Goal: Information Seeking & Learning: Learn about a topic

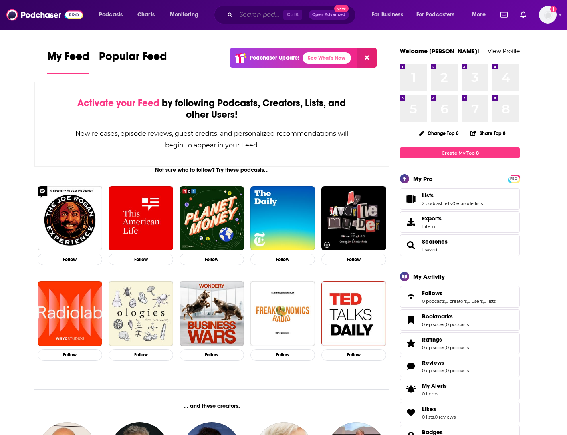
click at [262, 16] on input "Search podcasts, credits, & more..." at bounding box center [260, 14] width 48 height 13
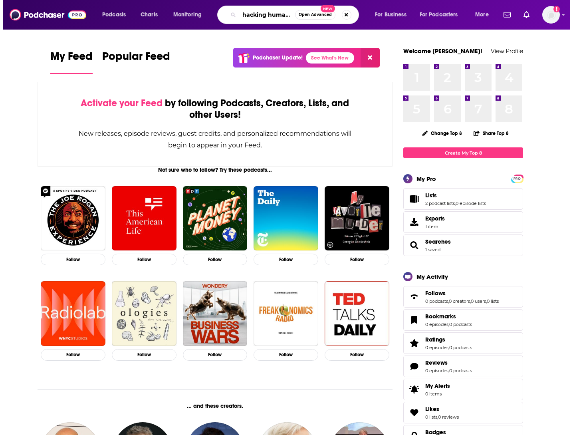
scroll to position [0, 0]
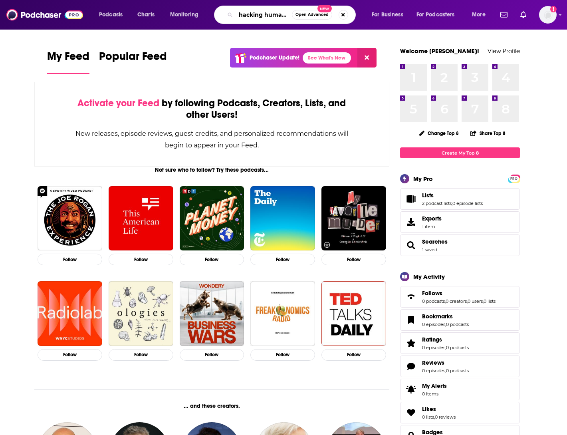
type input "hacking humans"
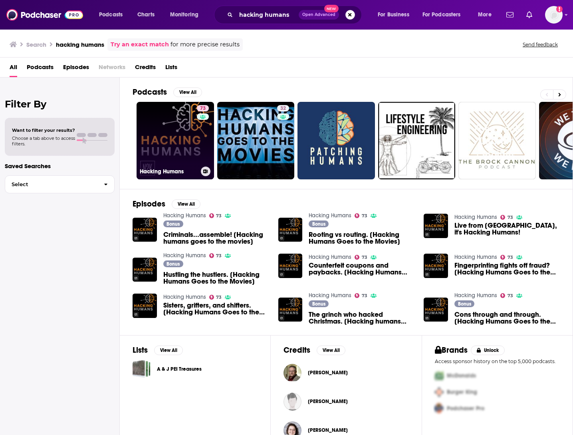
click at [163, 171] on h3 "Hacking Humans" at bounding box center [169, 171] width 58 height 7
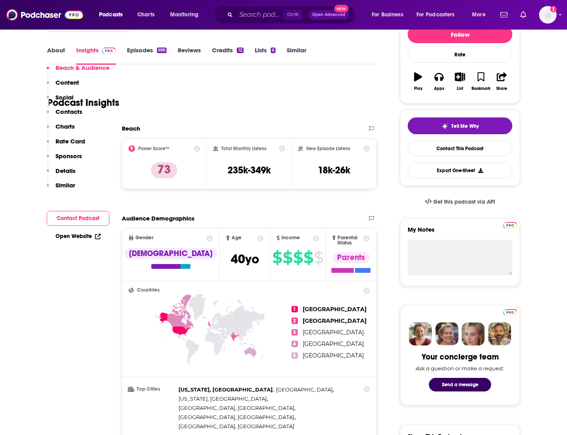
scroll to position [160, 0]
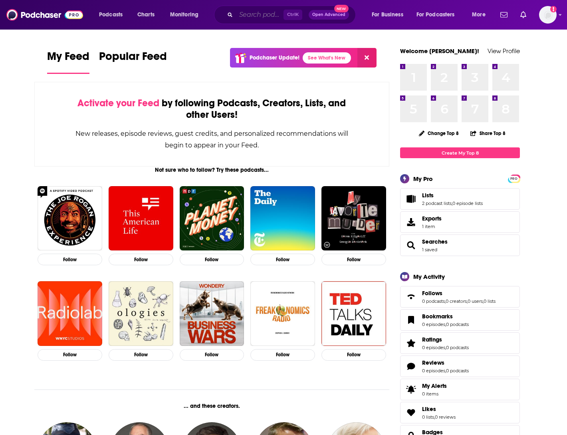
click at [248, 18] on input "Search podcasts, credits, & more..." at bounding box center [260, 14] width 48 height 13
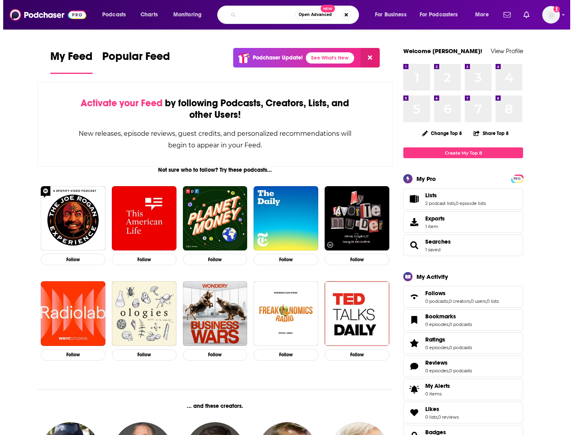
scroll to position [0, 49]
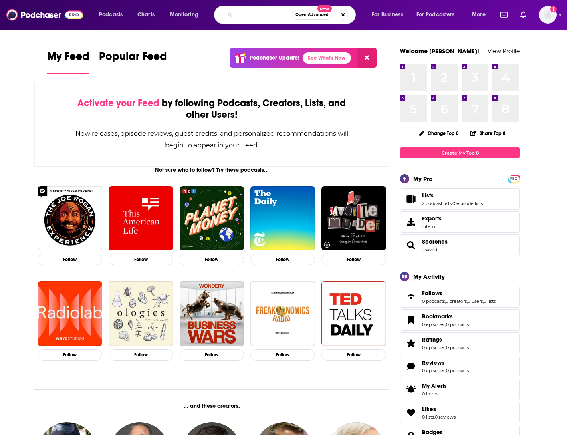
type input "the small business cyber security"
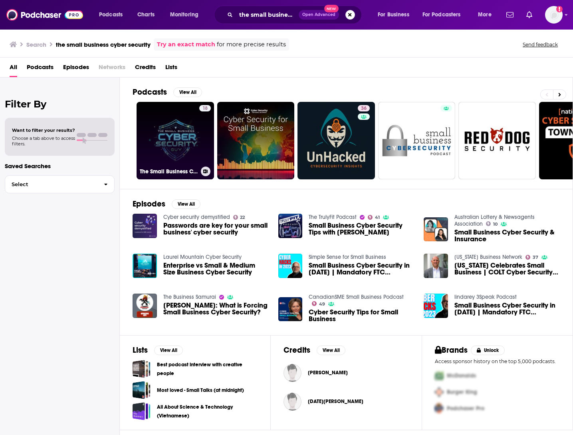
click at [164, 148] on link "18 The Small Business Cyber Security Guy" at bounding box center [175, 140] width 77 height 77
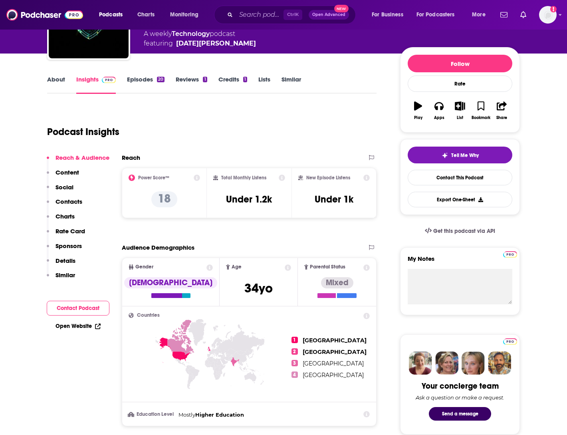
scroll to position [80, 0]
